Goal: Navigation & Orientation: Find specific page/section

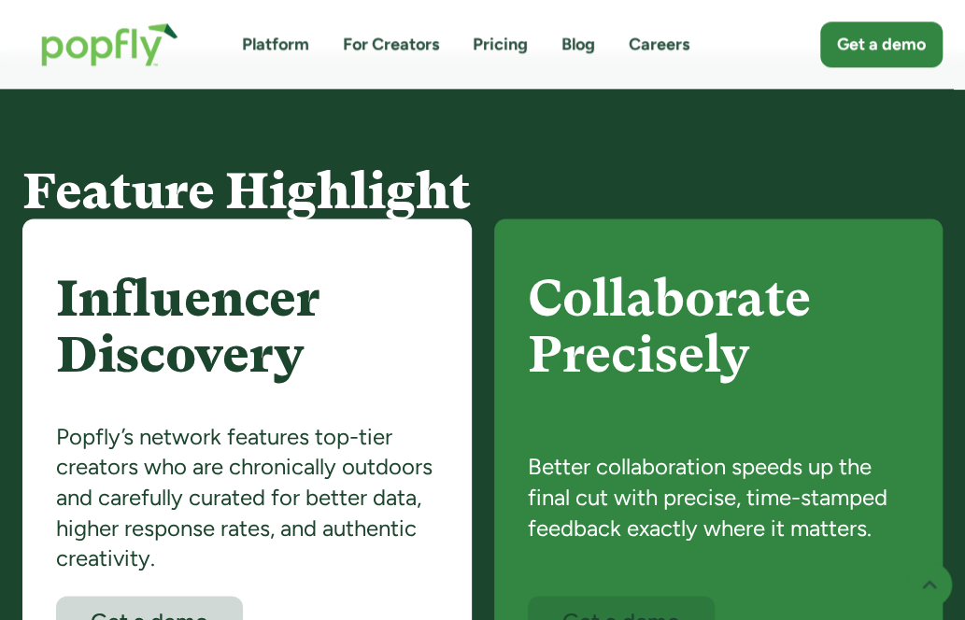
scroll to position [1141, 0]
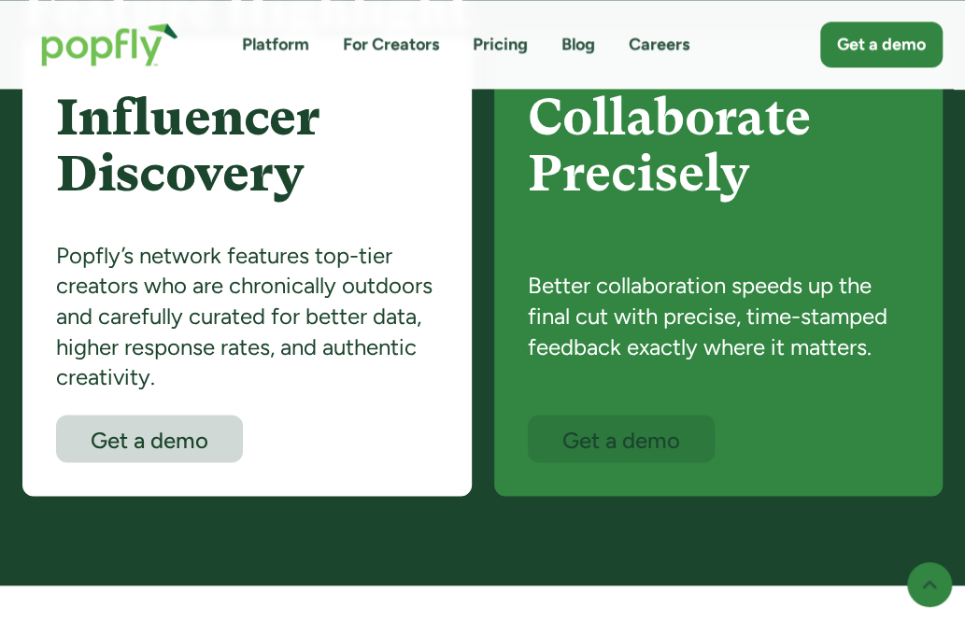
drag, startPoint x: 405, startPoint y: 281, endPoint x: 396, endPoint y: 287, distance: 10.9
click at [405, 281] on div "Popfly’s network features top-tier creators who are chronically outdoors and ca…" at bounding box center [247, 328] width 382 height 175
click at [327, 330] on div "Popfly’s network features top-tier creators who are chronically outdoors and ca…" at bounding box center [247, 328] width 382 height 175
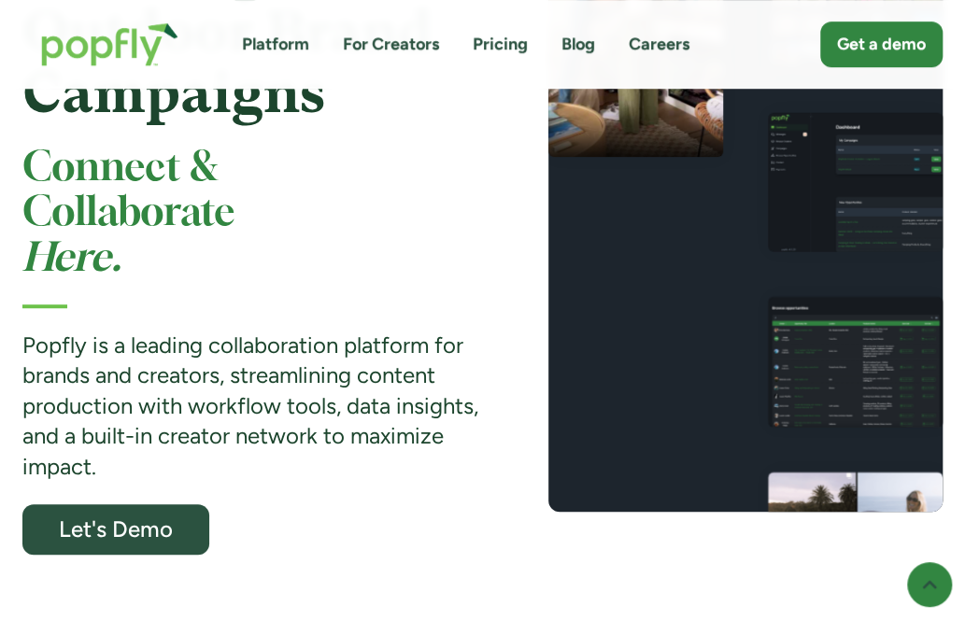
scroll to position [374, 0]
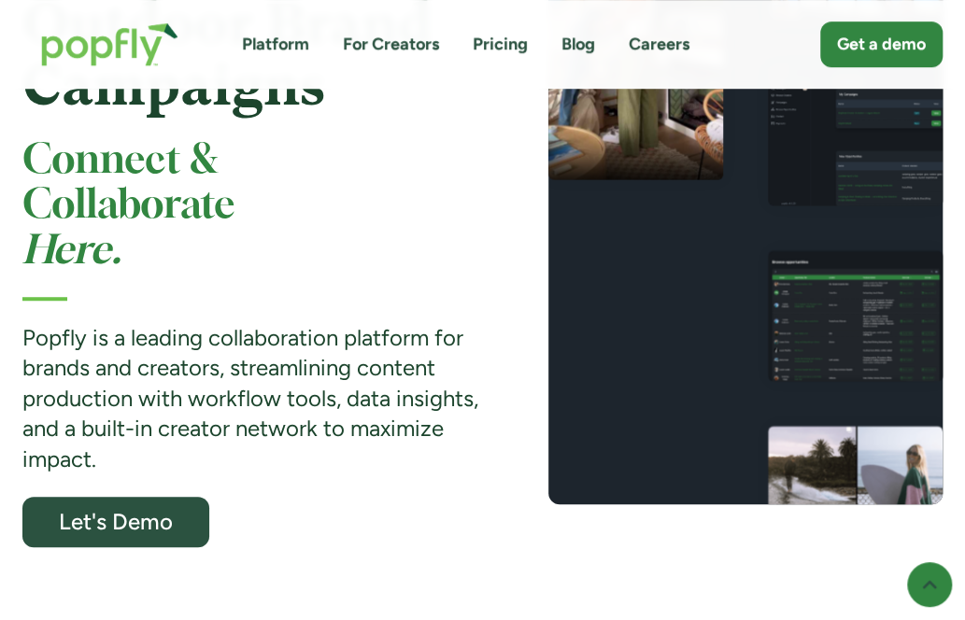
click at [264, 326] on strong "Popfly is a leading collaboration platform for brands and creators, streamlinin…" at bounding box center [250, 398] width 456 height 149
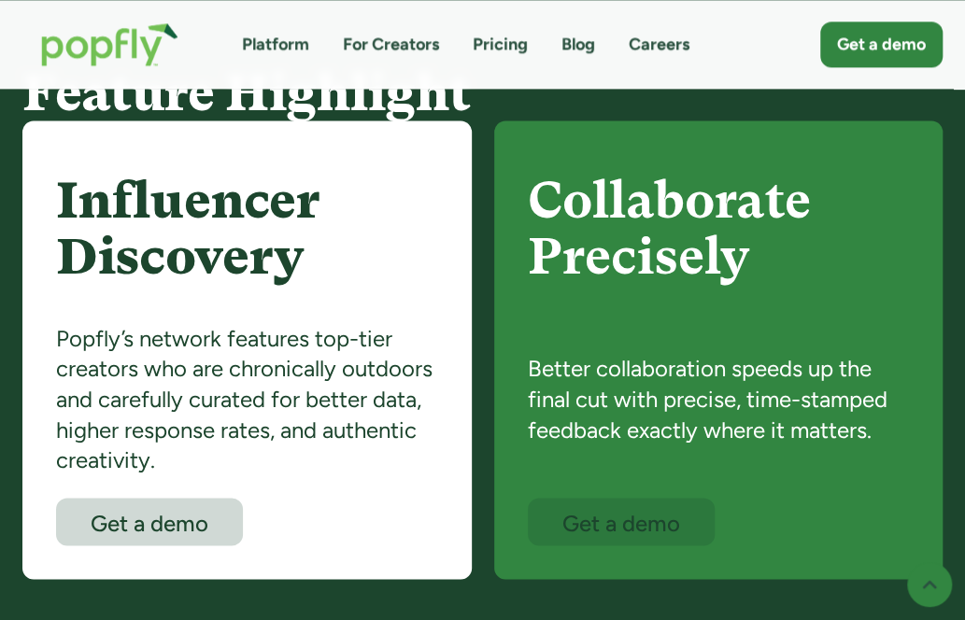
scroll to position [1121, 0]
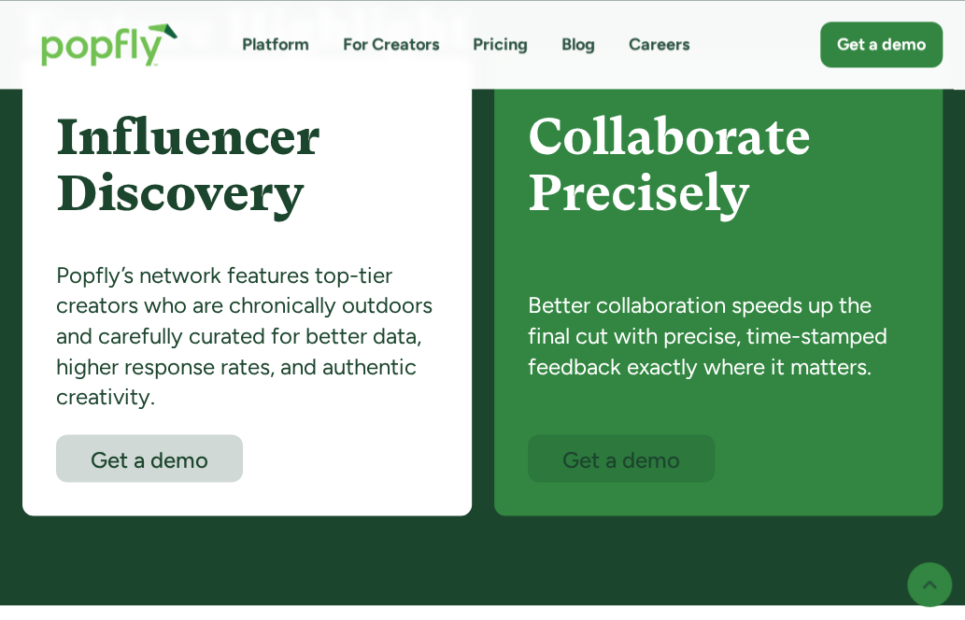
click at [143, 22] on img "home" at bounding box center [109, 44] width 175 height 81
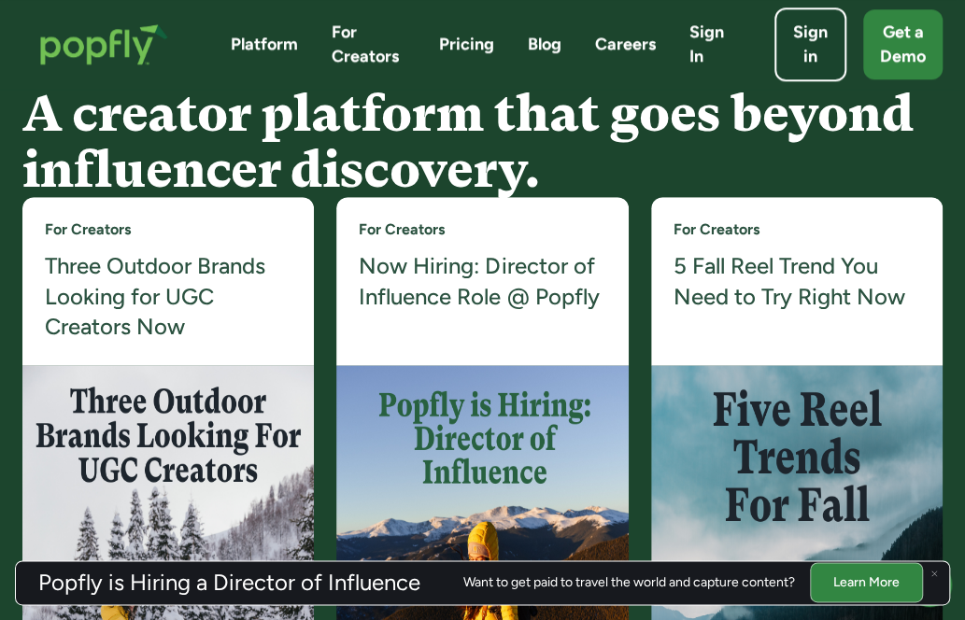
scroll to position [3644, 0]
